Goal: Transaction & Acquisition: Purchase product/service

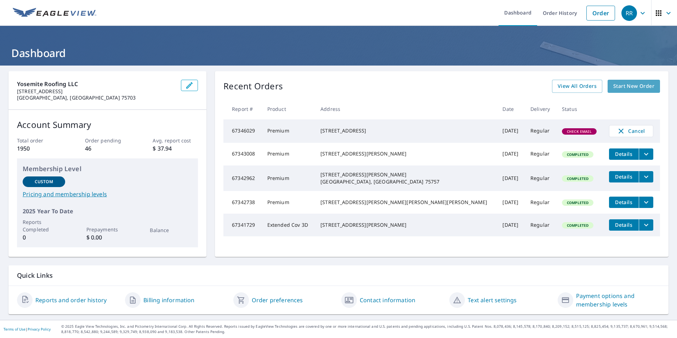
click at [613, 88] on span "Start New Order" at bounding box center [633, 86] width 41 height 9
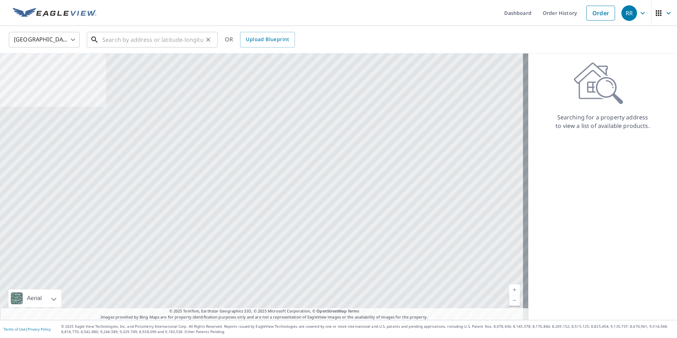
click at [161, 43] on input "text" at bounding box center [152, 40] width 101 height 20
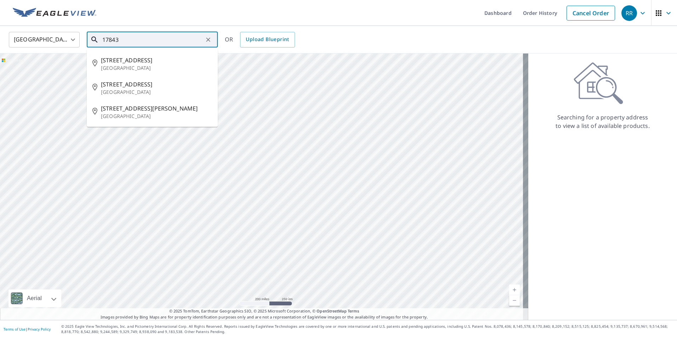
type input "17843"
drag, startPoint x: 127, startPoint y: 43, endPoint x: 94, endPoint y: 43, distance: 33.7
click at [94, 43] on div "17843 ​" at bounding box center [152, 40] width 131 height 16
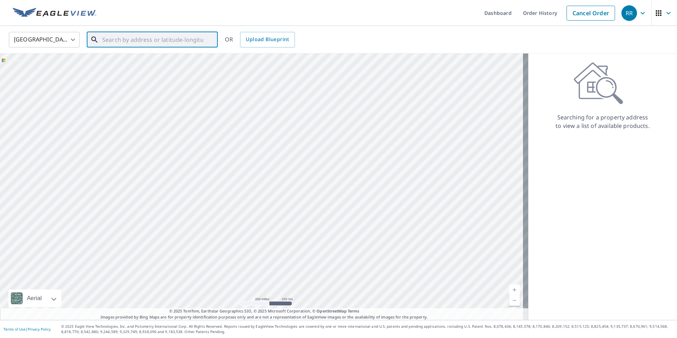
paste input "[STREET_ADDRESS][PERSON_NAME]"
click at [129, 64] on span "[STREET_ADDRESS]" at bounding box center [156, 60] width 111 height 9
type input "[STREET_ADDRESS][PERSON_NAME]"
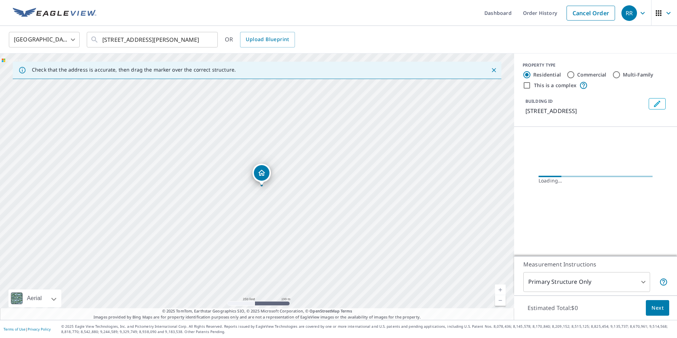
scroll to position [0, 0]
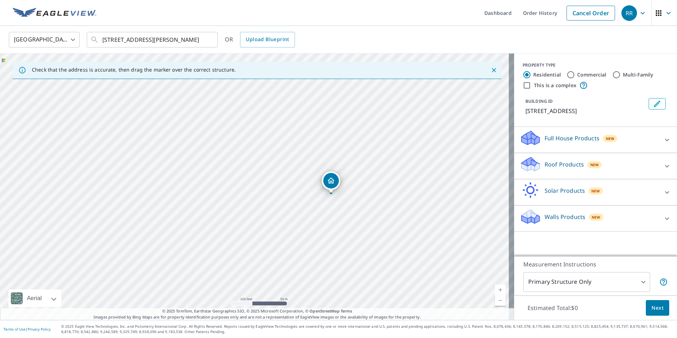
drag, startPoint x: 251, startPoint y: 175, endPoint x: 327, endPoint y: 183, distance: 76.9
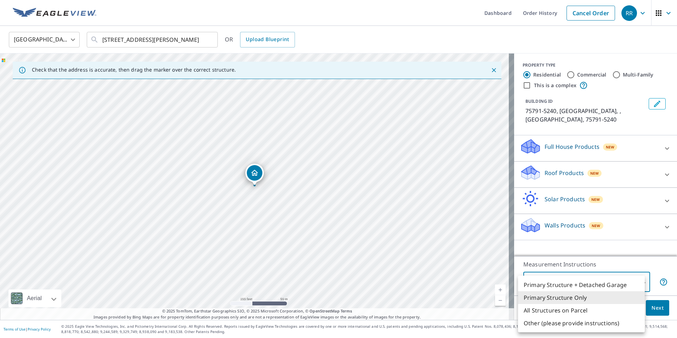
click at [603, 281] on body "RR RR Dashboard Order History Cancel Order RR [GEOGRAPHIC_DATA] [GEOGRAPHIC_DAT…" at bounding box center [338, 169] width 677 height 338
click at [381, 229] on div at bounding box center [338, 169] width 677 height 338
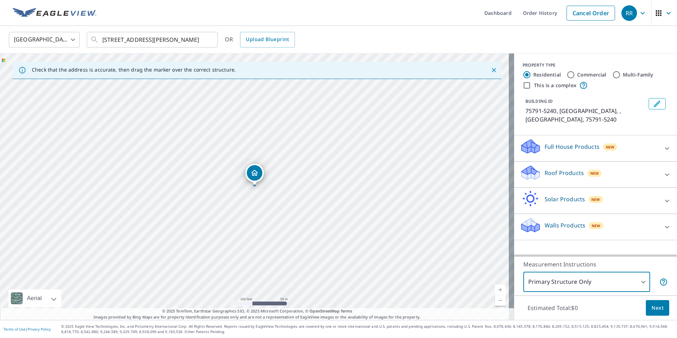
click at [652, 309] on span "Next" at bounding box center [658, 308] width 12 height 9
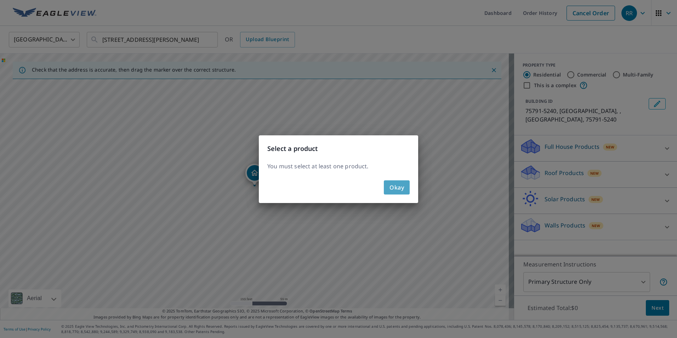
click at [393, 181] on button "Okay" at bounding box center [397, 187] width 26 height 14
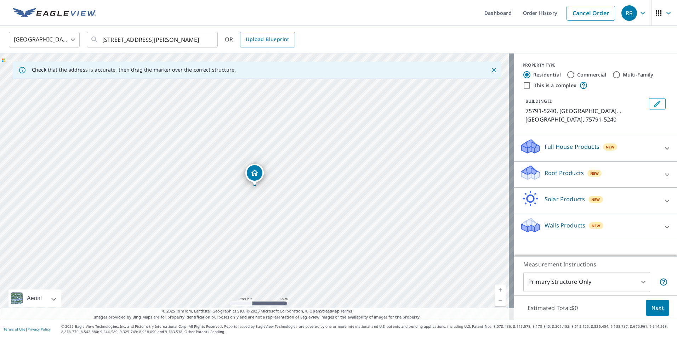
click at [559, 169] on p "Roof Products" at bounding box center [564, 173] width 39 height 9
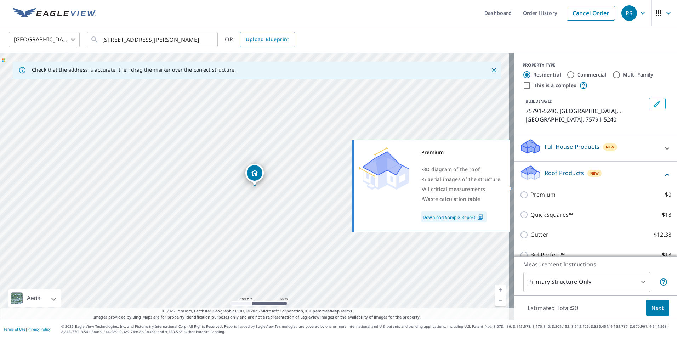
click at [535, 190] on p "Premium" at bounding box center [543, 194] width 25 height 9
click at [531, 191] on input "Premium $0" at bounding box center [525, 195] width 11 height 9
checkbox input "true"
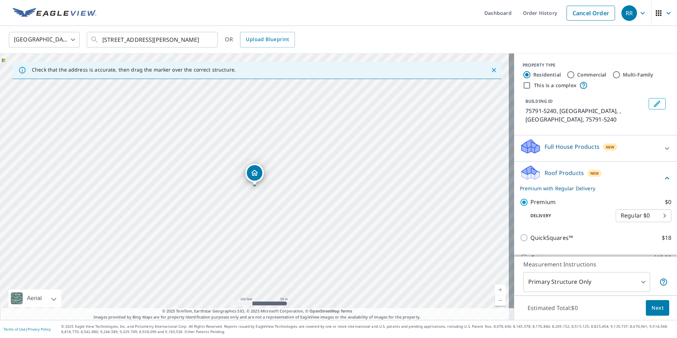
click at [646, 308] on button "Next" at bounding box center [657, 308] width 23 height 16
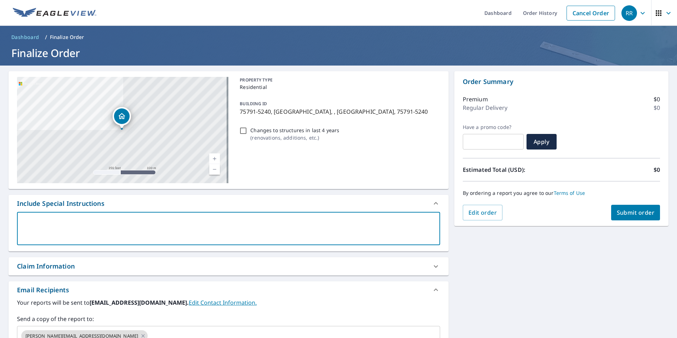
click at [292, 228] on textarea at bounding box center [228, 229] width 413 height 20
type textarea "B"
type textarea "x"
type textarea "Bo"
type textarea "x"
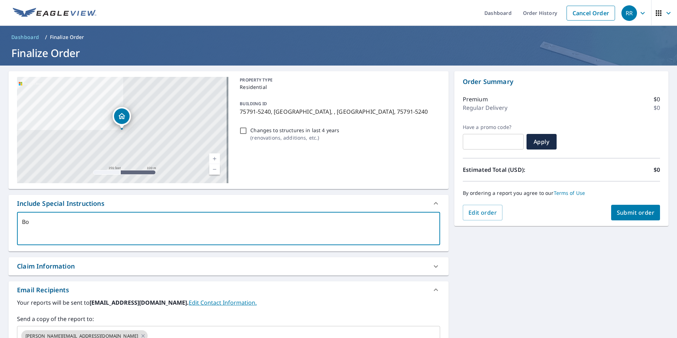
type textarea "Boa"
type textarea "x"
type textarea "Boat"
type textarea "x"
type textarea "Boath"
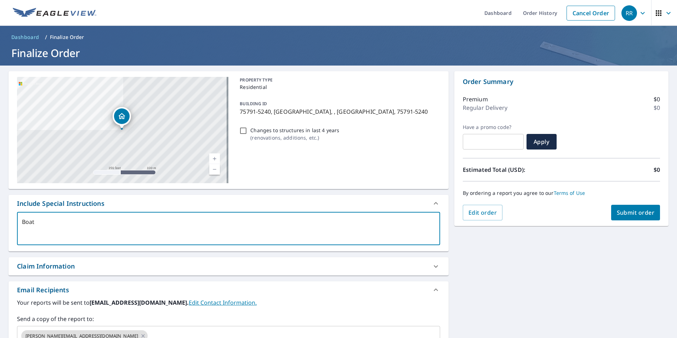
type textarea "x"
type textarea "Boatho"
type textarea "x"
type textarea "Boathou"
type textarea "x"
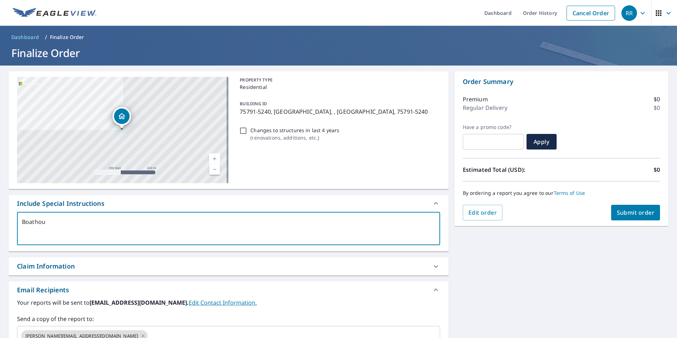
type textarea "Boathous"
type textarea "x"
type textarea "Boathouse"
type textarea "x"
type textarea "Boathouse"
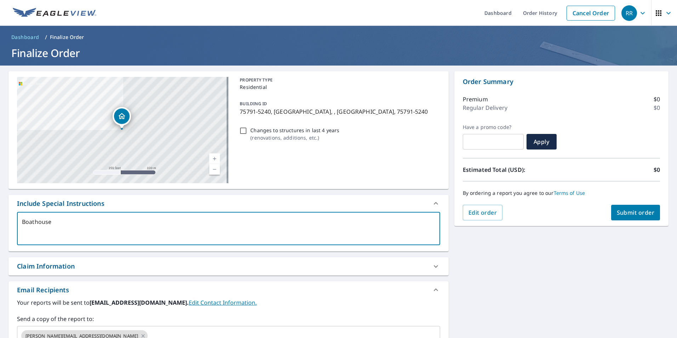
type textarea "x"
type textarea "Boathouse o"
type textarea "x"
type textarea "Boathouse"
type textarea "x"
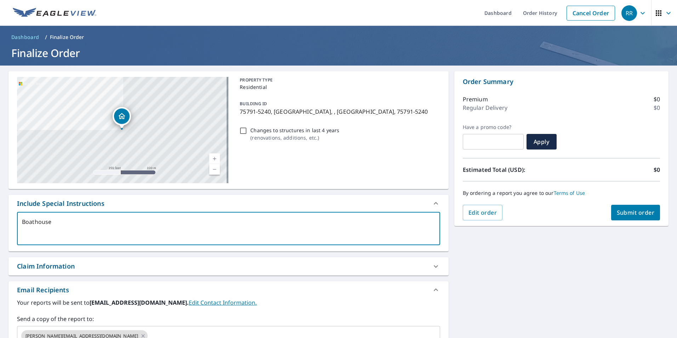
type textarea "Boathouse s"
type textarea "x"
type textarea "Boathouse st"
type textarea "x"
type textarea "Boathouse str"
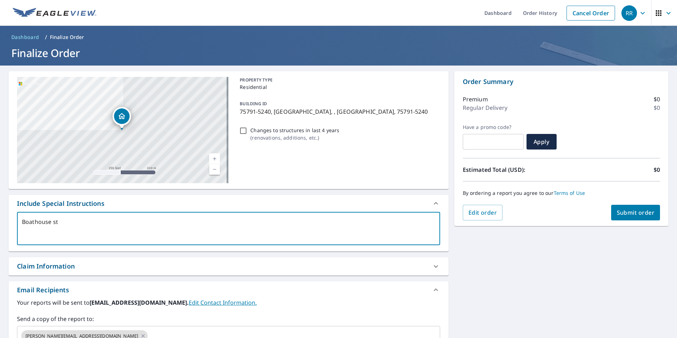
type textarea "x"
type textarea "Boathouse stru"
type textarea "x"
type textarea "Boathouse struc"
type textarea "x"
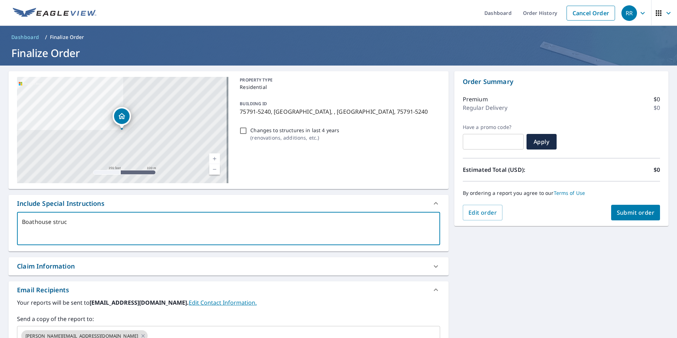
type textarea "Boathouse struct"
type textarea "x"
type textarea "Boathouse structu"
type textarea "x"
type textarea "Boathouse structur"
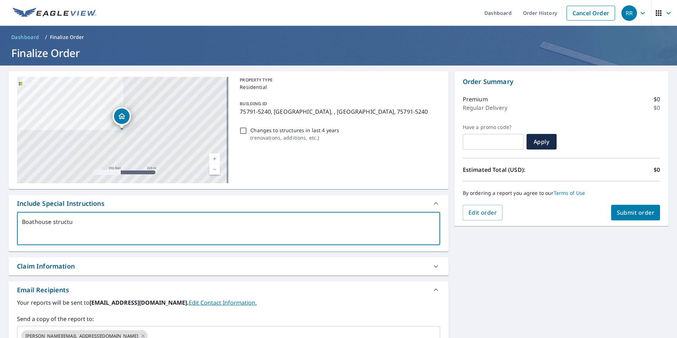
type textarea "x"
type textarea "Boathouse structure"
type textarea "x"
type textarea "Boathouse structure"
type textarea "x"
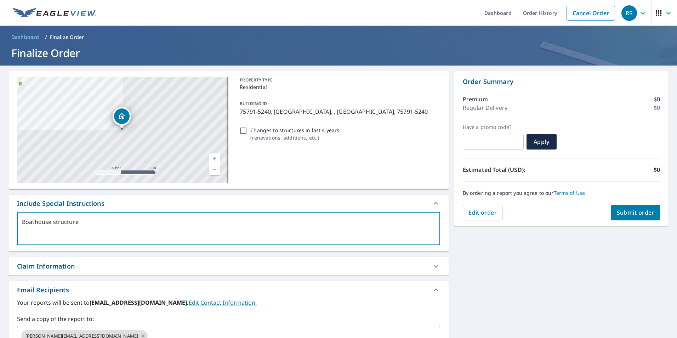
type textarea "Boathouse structure o"
type textarea "x"
type textarea "Boathouse structure on"
type textarea "x"
type textarea "Boathouse structure onl"
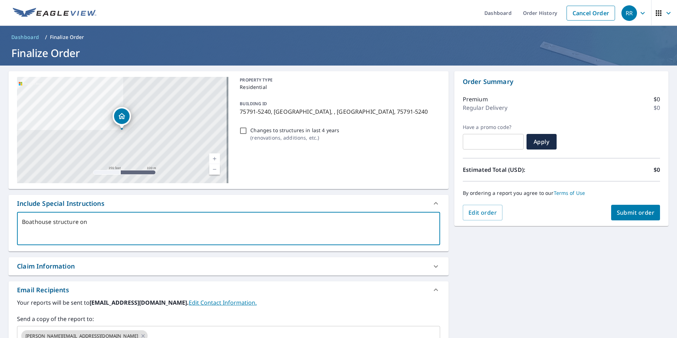
type textarea "x"
type textarea "Boathouse structure only"
type textarea "x"
type textarea "Boathouse structure only"
click at [630, 220] on button "Submit order" at bounding box center [635, 213] width 49 height 16
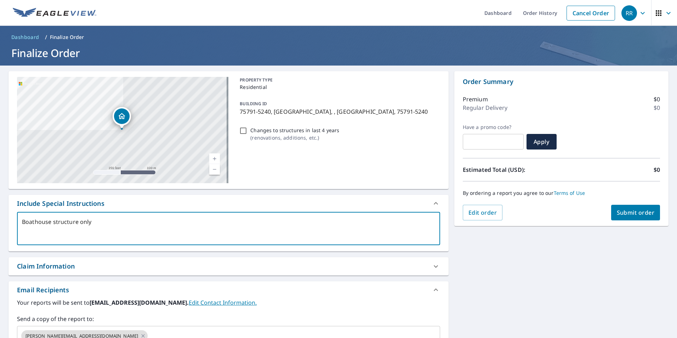
type textarea "x"
